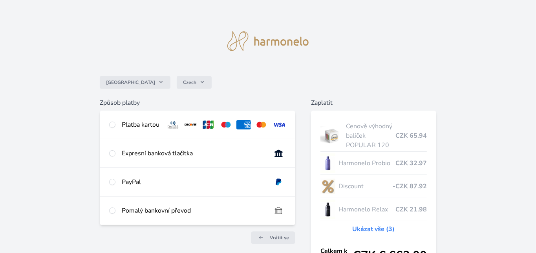
click at [496, 140] on div "Česko Czech Způsob platby Platba kartou Číslo karty <p>Your browser does not su…" at bounding box center [268, 158] width 536 height 316
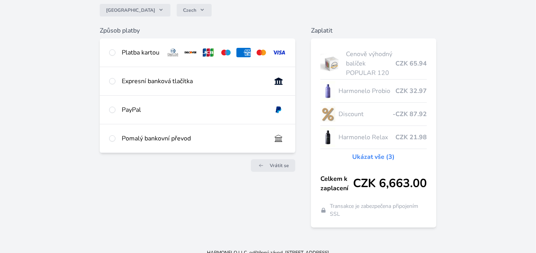
scroll to position [81, 0]
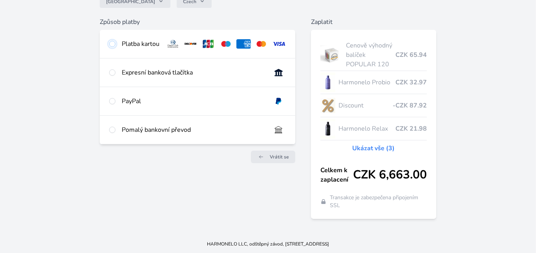
click at [111, 44] on input "radio" at bounding box center [112, 44] width 6 height 6
radio input "true"
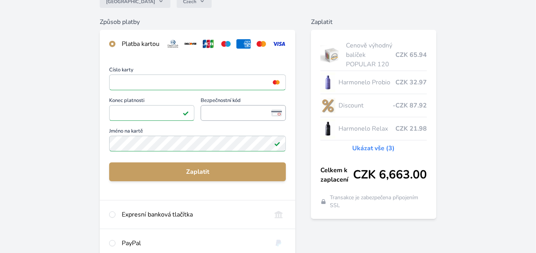
click at [247, 112] on span "<p>Your browser does not support iframes.</p>" at bounding box center [243, 113] width 85 height 16
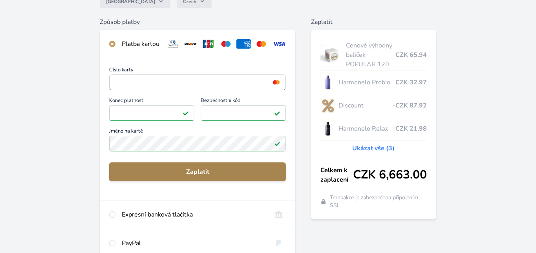
click at [192, 174] on span "Zaplatit" at bounding box center [197, 171] width 164 height 9
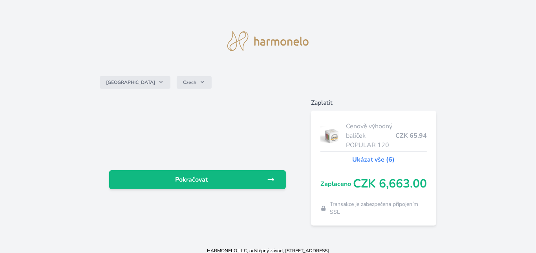
click at [375, 159] on link "Ukázat vše (6)" at bounding box center [373, 159] width 42 height 9
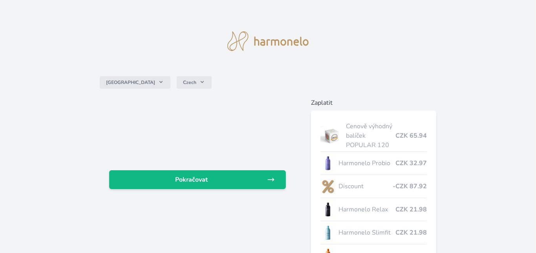
click at [459, 165] on div "Česko Czech Pokračovat Zaplatit Cenově výhodný balíček POPULAR 120 CZK 65.94 Ha…" at bounding box center [268, 184] width 536 height 368
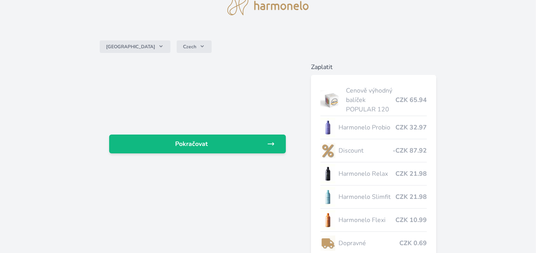
scroll to position [65, 0]
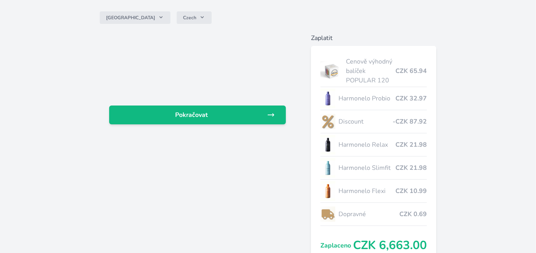
click at [487, 102] on div "Česko Czech Pokračovat Zaplatit Cenově výhodný balíček POPULAR 120 CZK 65.94 Ha…" at bounding box center [268, 119] width 536 height 368
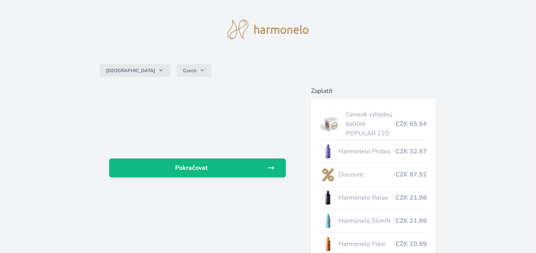
scroll to position [0, 0]
